Goal: Check status

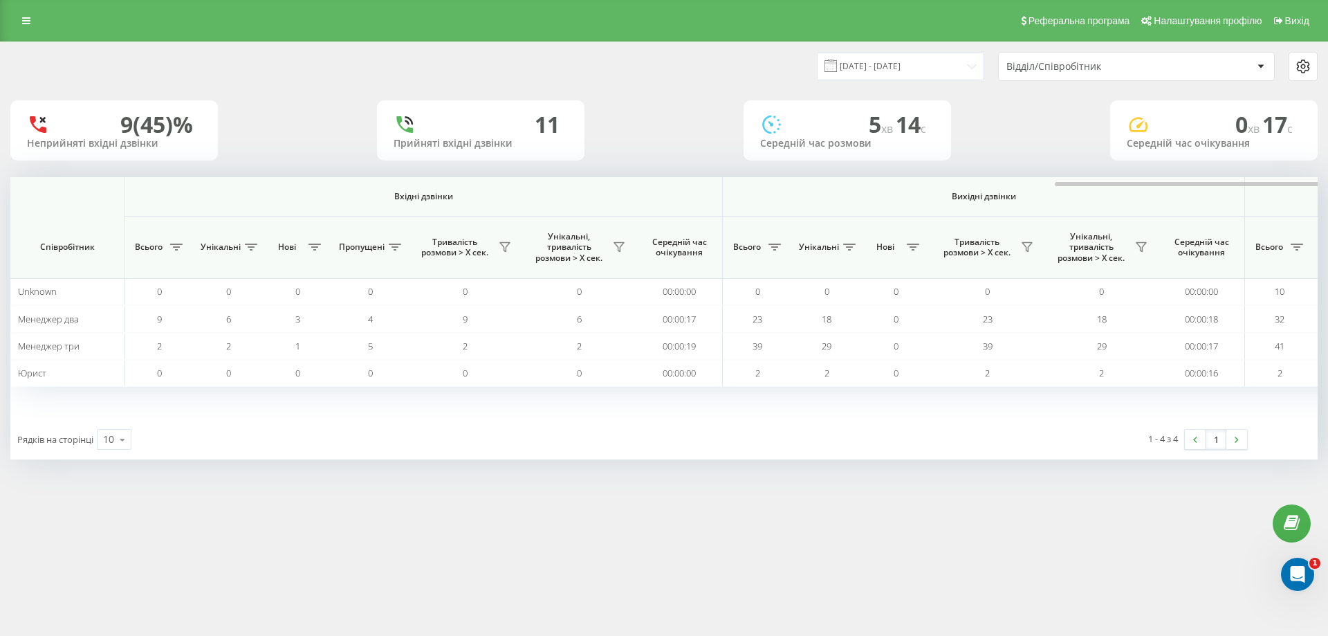
scroll to position [0, 622]
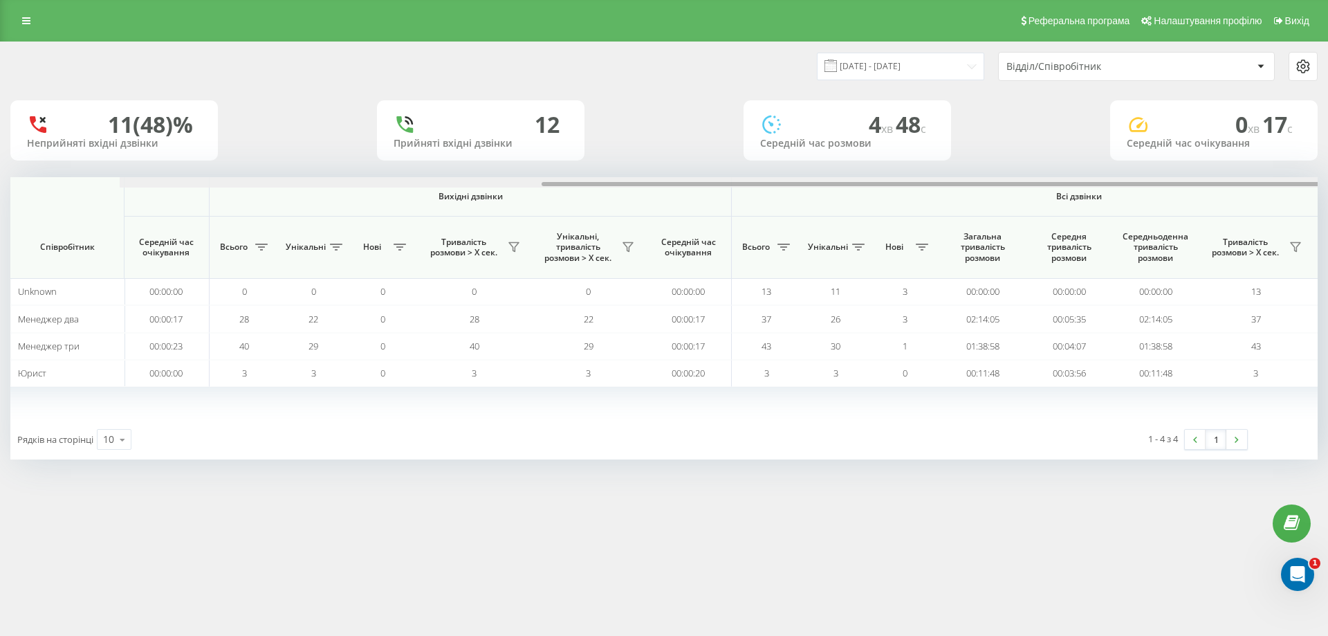
scroll to position [0, 622]
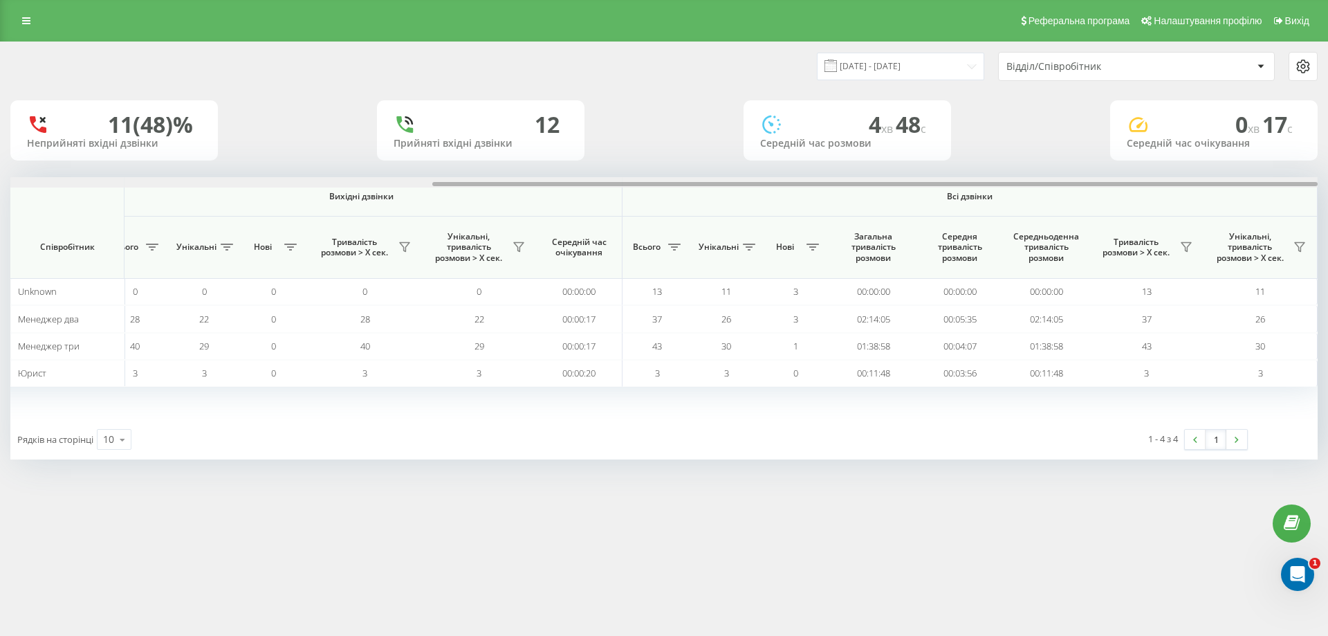
drag, startPoint x: 748, startPoint y: 183, endPoint x: 1256, endPoint y: 196, distance: 507.8
click at [1256, 196] on div "Вхідні дзвінки Вихідні дзвінки Всі дзвінки Співробітник Всього Унікальні Нові П…" at bounding box center [663, 298] width 1307 height 242
click at [1190, 250] on icon at bounding box center [1186, 246] width 11 height 11
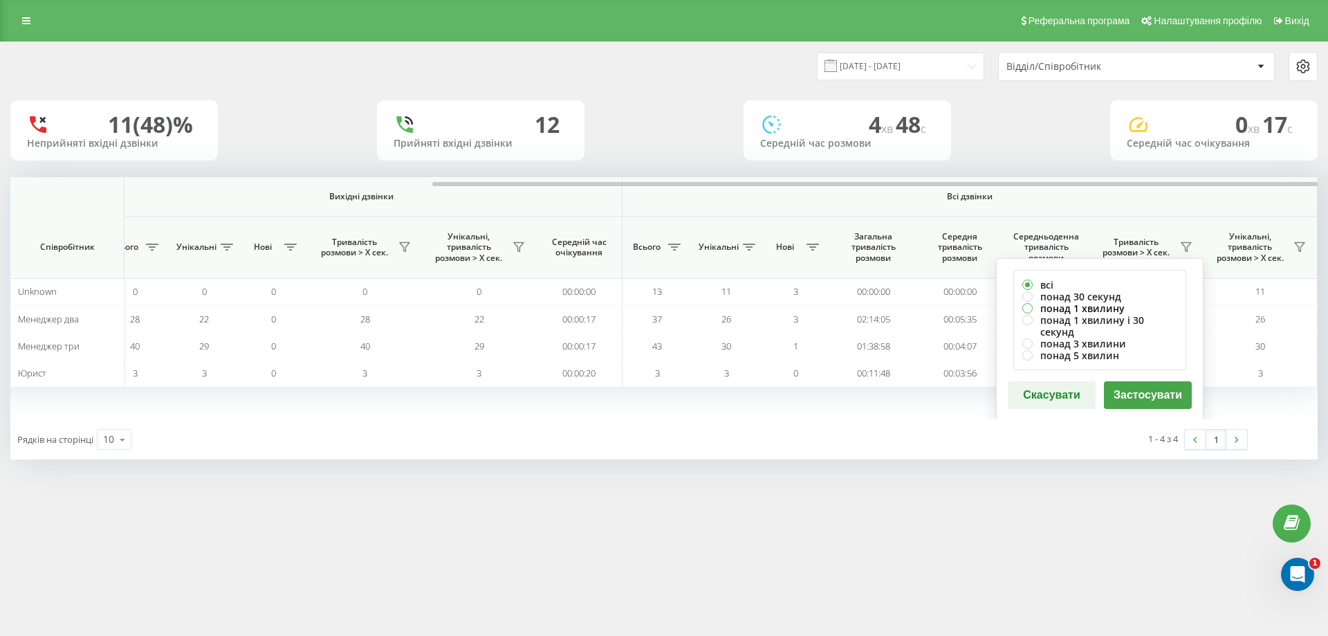
click at [1069, 309] on label "понад 1 хвилину" at bounding box center [1099, 308] width 155 height 12
radio input "true"
click at [1145, 381] on button "Застосувати" at bounding box center [1148, 395] width 88 height 28
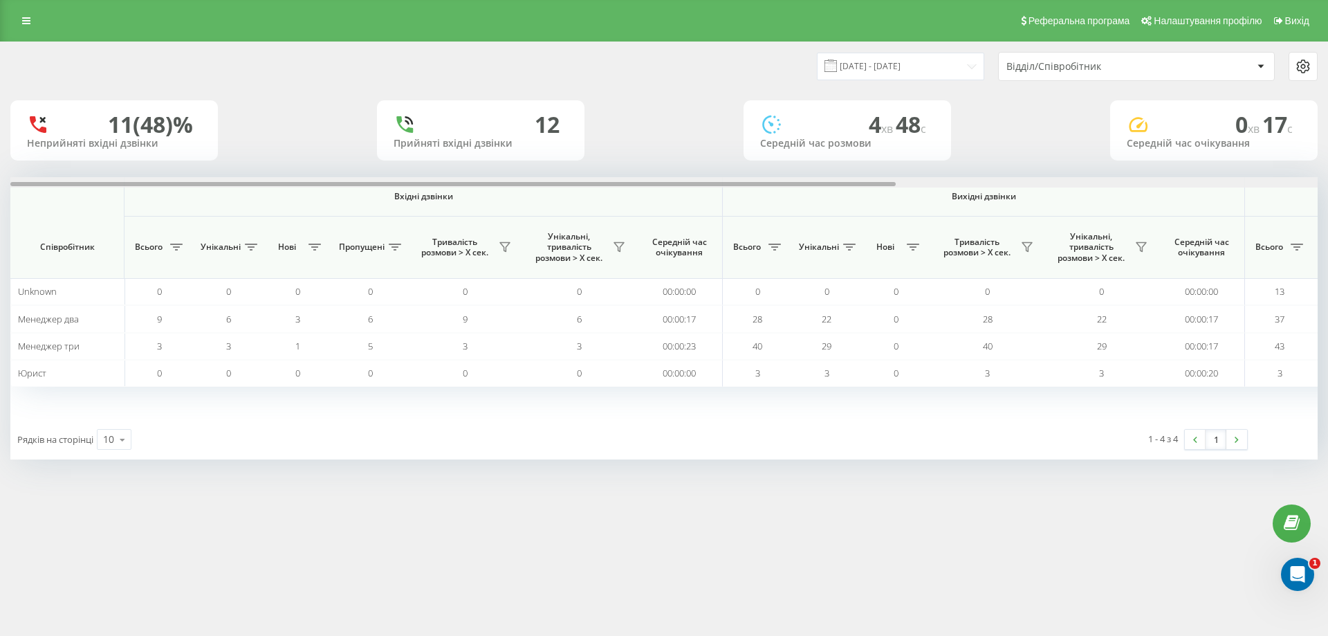
click at [533, 186] on div at bounding box center [452, 184] width 885 height 4
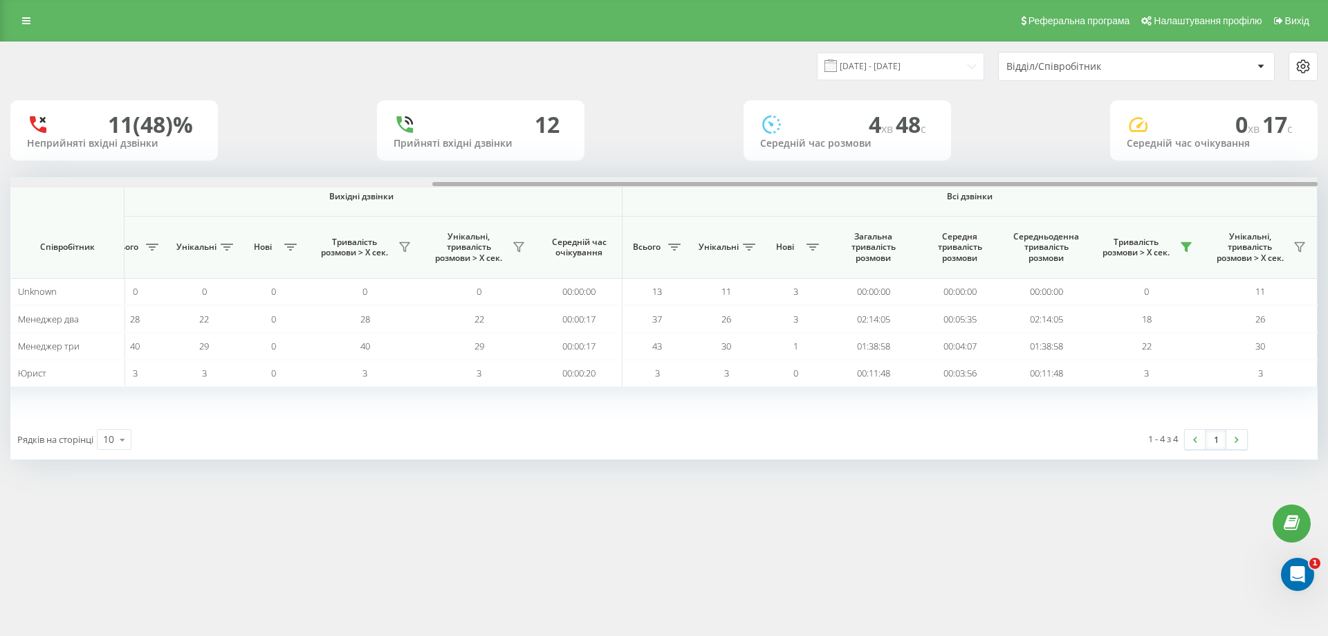
drag, startPoint x: 533, startPoint y: 186, endPoint x: 1104, endPoint y: 157, distance: 571.3
click at [1104, 157] on div "[DATE] - [DATE] Відділ/Співробітник 11 (48)% Неприйняті вхідні дзвінки 12 Прийн…" at bounding box center [663, 250] width 1307 height 417
